Goal: Information Seeking & Learning: Learn about a topic

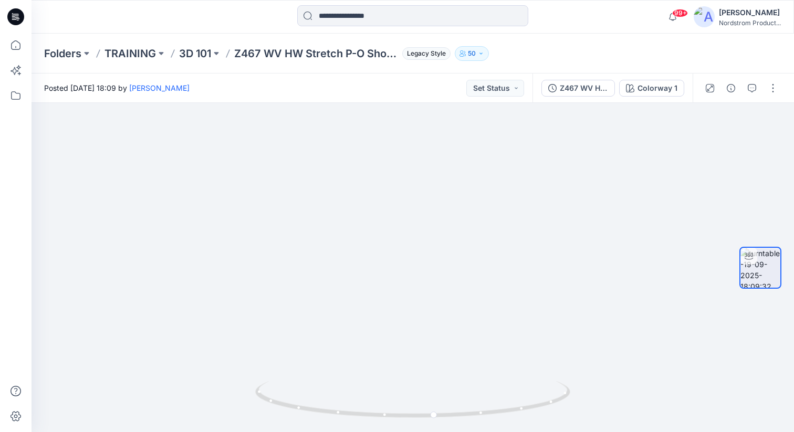
click at [176, 52] on icon at bounding box center [173, 53] width 8 height 8
click at [191, 54] on p "3D 101" at bounding box center [195, 53] width 32 height 15
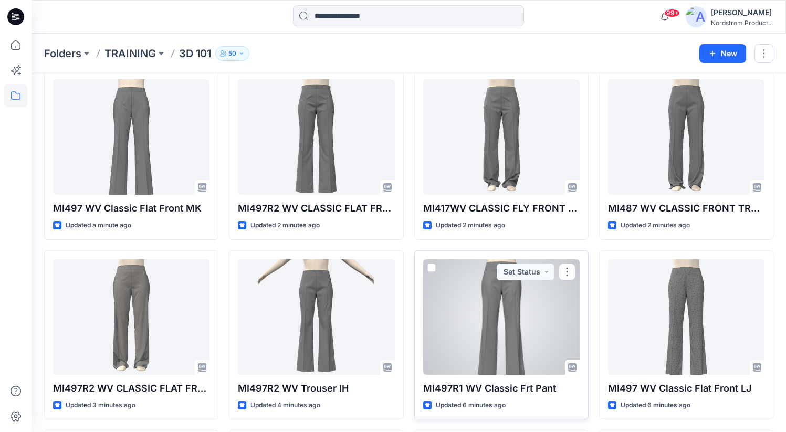
scroll to position [49, 0]
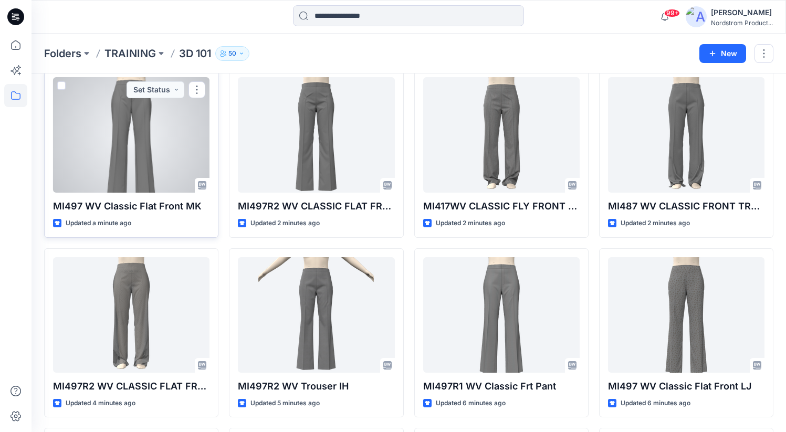
click at [185, 173] on div at bounding box center [131, 134] width 156 height 115
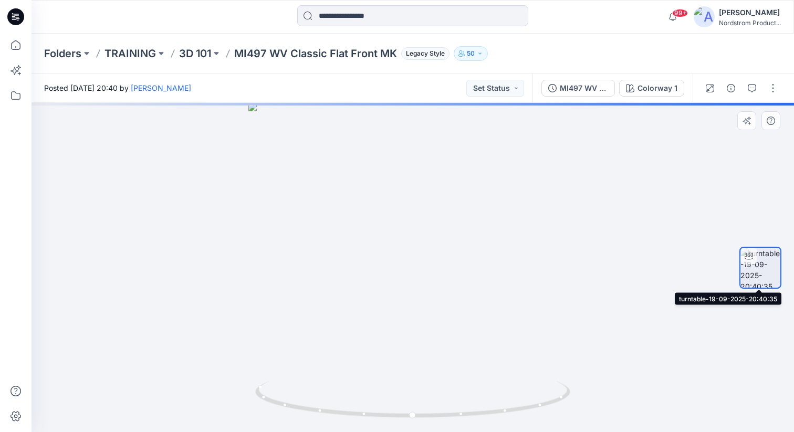
click at [761, 279] on img at bounding box center [760, 268] width 40 height 40
click at [761, 277] on img at bounding box center [760, 268] width 40 height 40
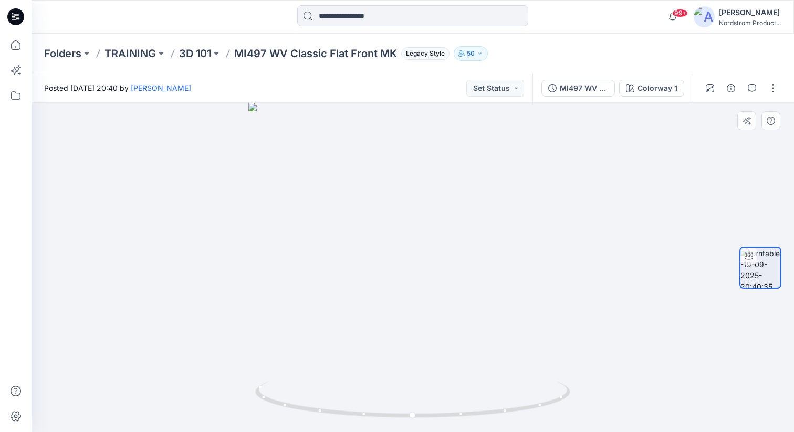
click at [759, 276] on img at bounding box center [760, 268] width 40 height 40
click at [754, 265] on img at bounding box center [760, 268] width 40 height 40
click at [647, 91] on div "Colorway 1" at bounding box center [657, 88] width 40 height 12
